Goal: Check status: Check status

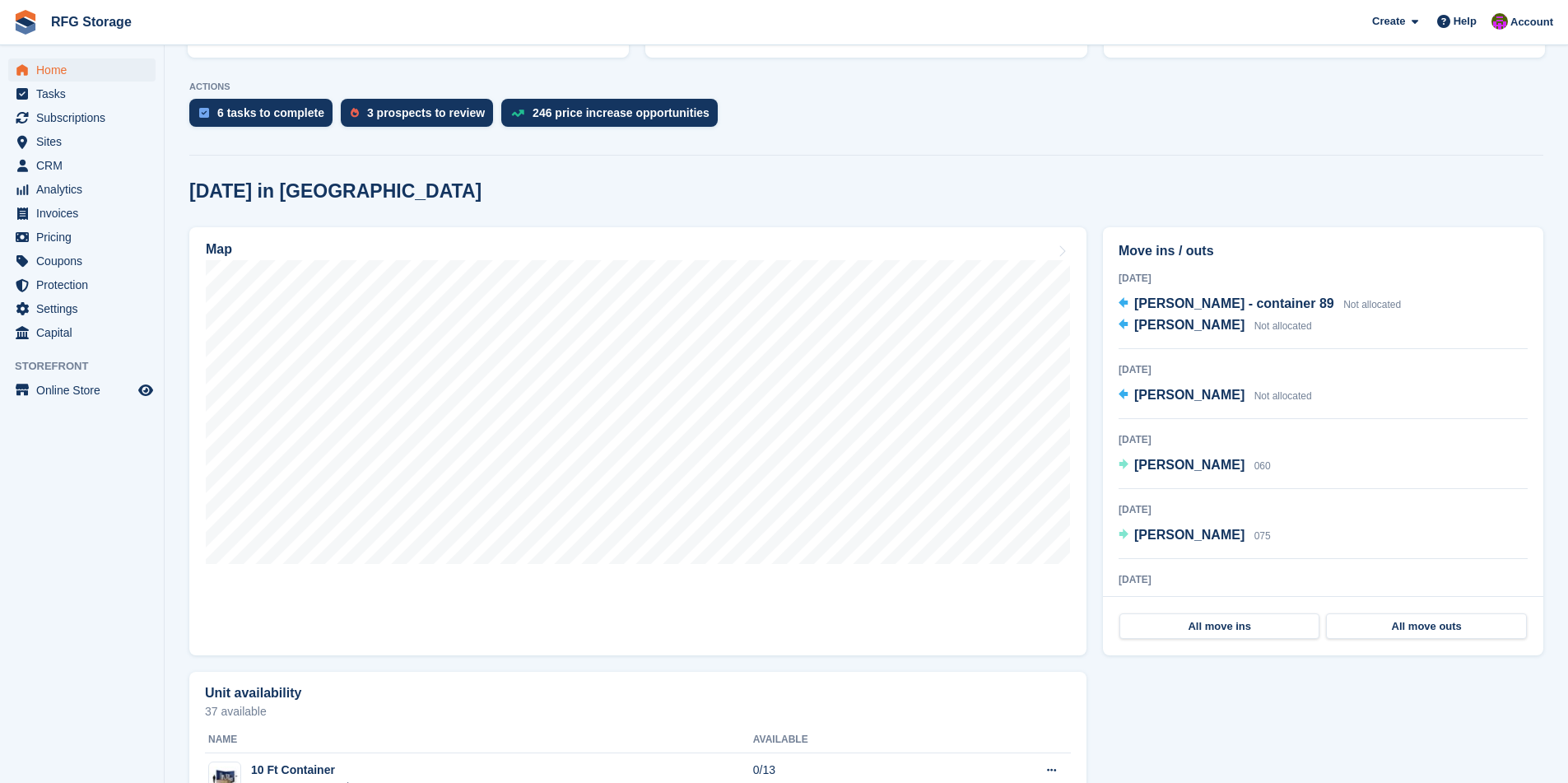
scroll to position [421, 0]
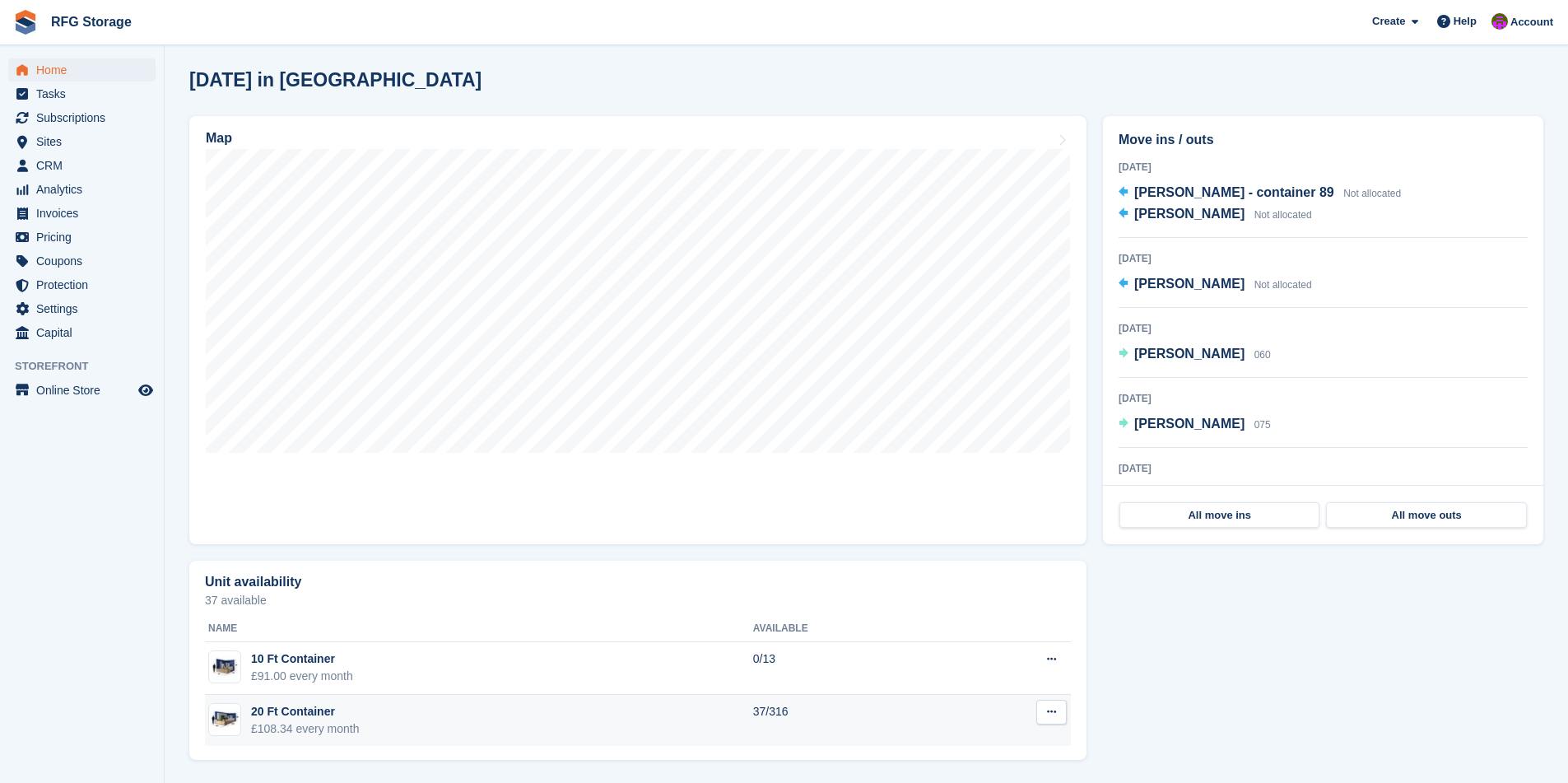
click at [315, 724] on div "£108.34 every month" at bounding box center [305, 729] width 109 height 18
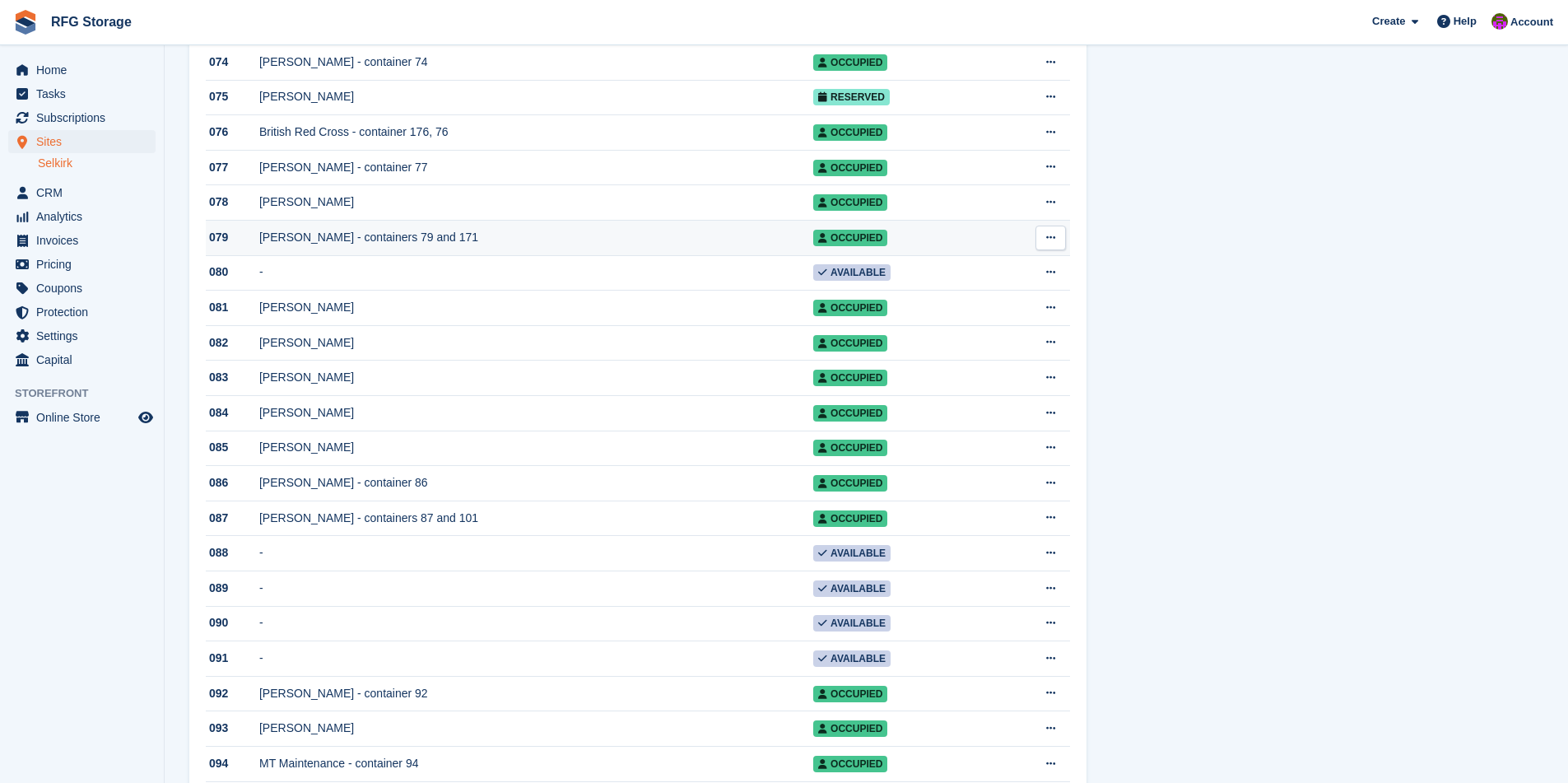
scroll to position [3054, 0]
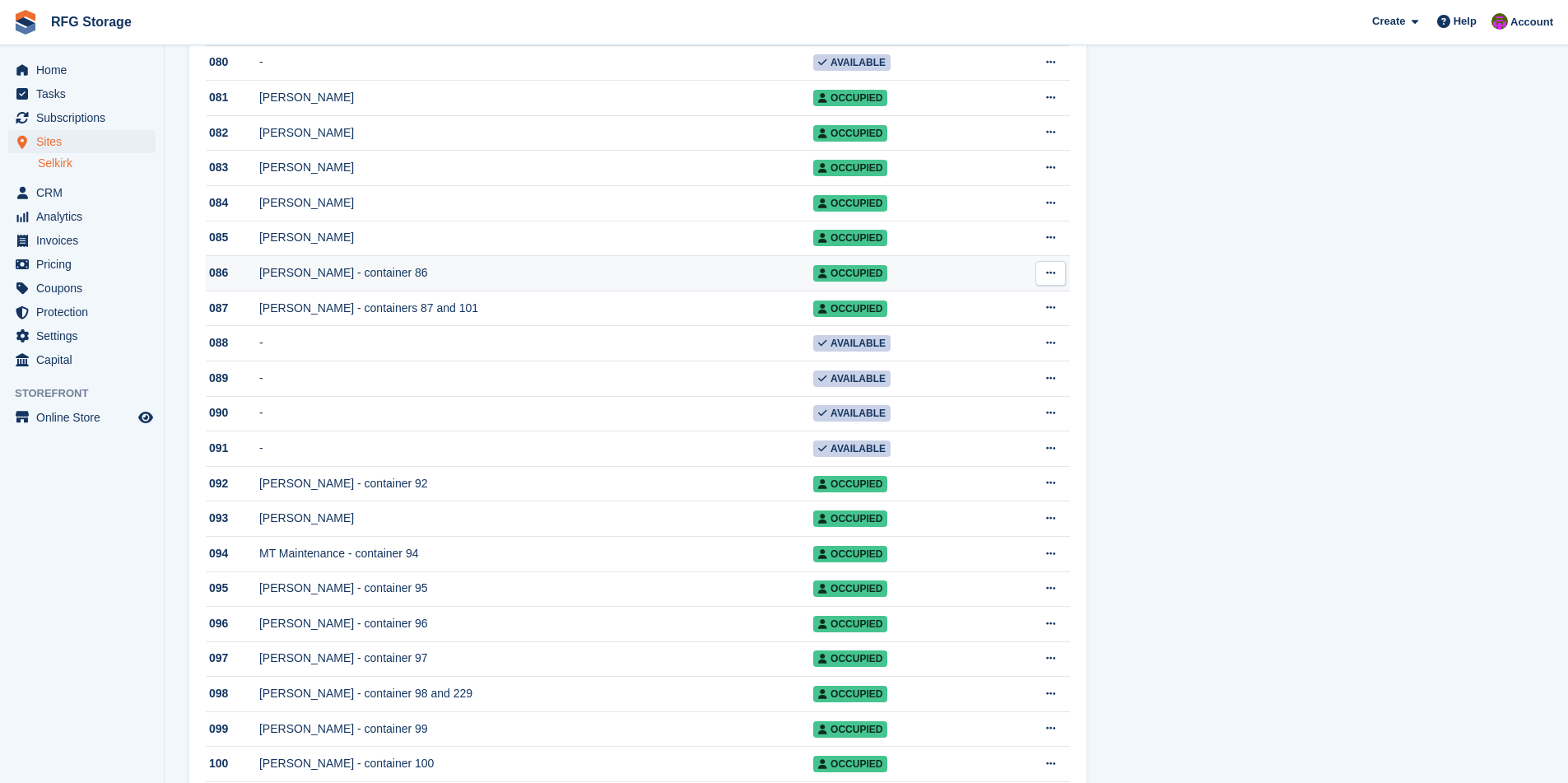
click at [326, 282] on div "[PERSON_NAME] - container 86" at bounding box center [536, 273] width 554 height 18
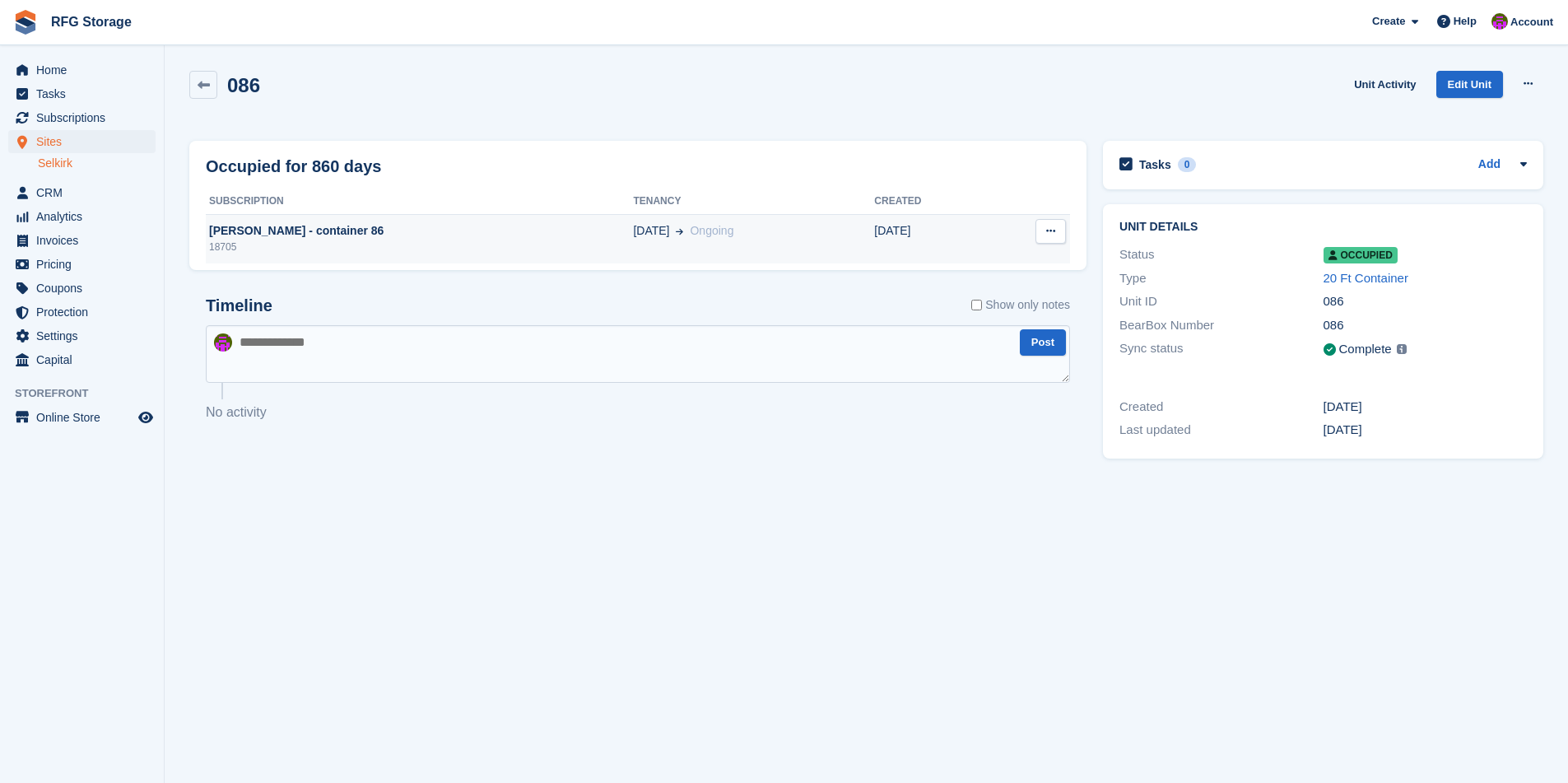
click at [331, 243] on div "18705" at bounding box center [419, 247] width 427 height 15
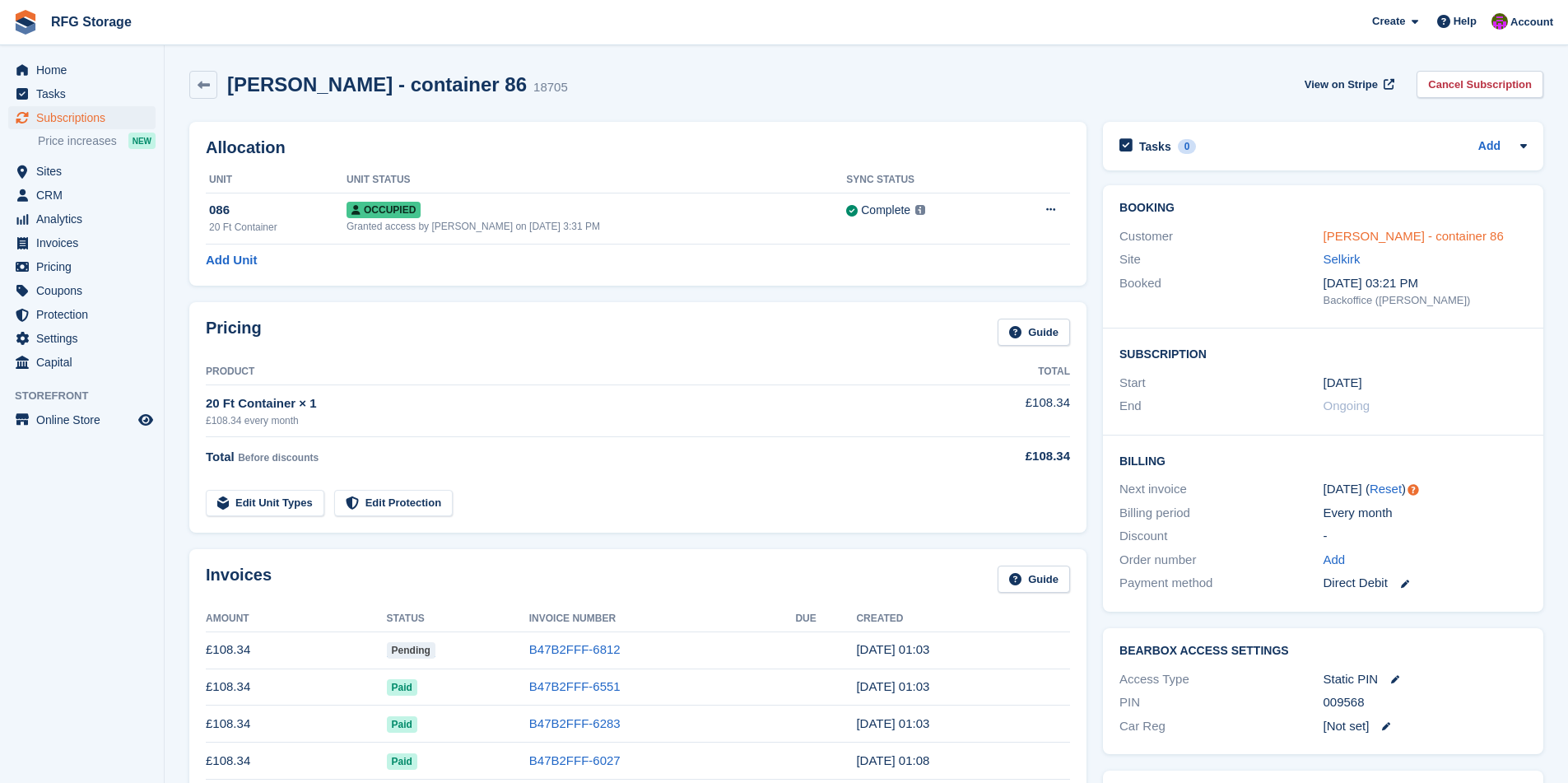
click at [1365, 239] on link "[PERSON_NAME] - container 86" at bounding box center [1413, 236] width 180 height 14
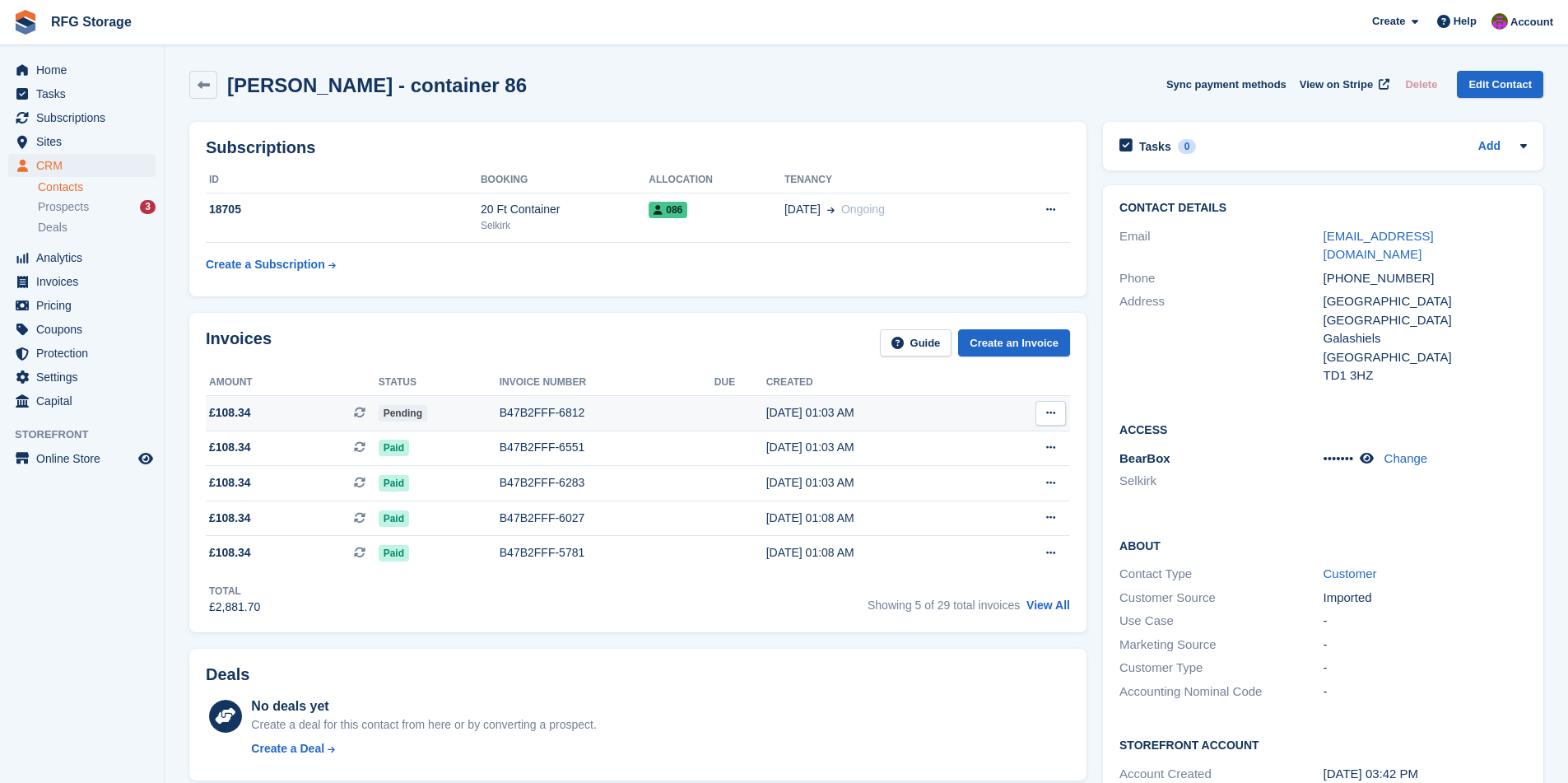
click at [781, 414] on div "21 Sep, 01:03 AM" at bounding box center [875, 413] width 219 height 18
